Goal: Find specific page/section: Find specific page/section

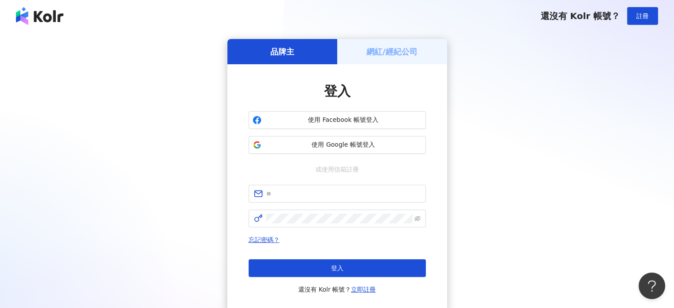
click at [369, 53] on h5 "網紅/經紀公司" at bounding box center [391, 51] width 51 height 11
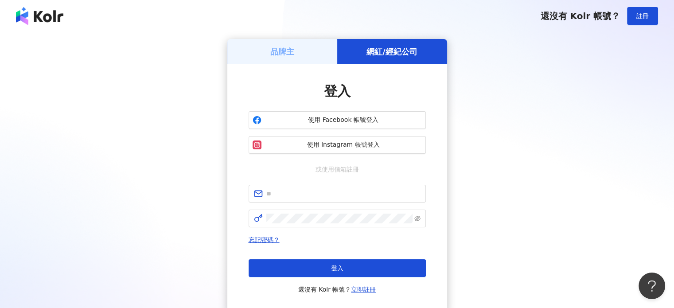
click at [305, 56] on div "品牌主" at bounding box center [282, 51] width 110 height 25
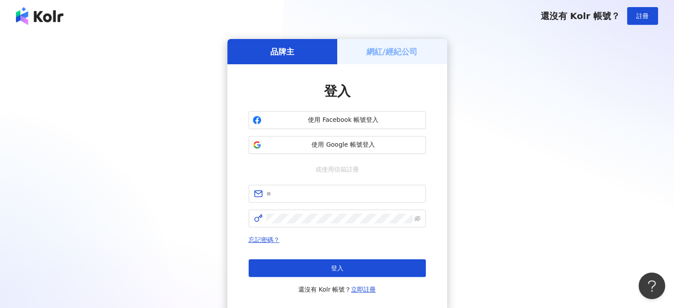
click at [359, 47] on div "網紅/經紀公司" at bounding box center [392, 51] width 110 height 25
